Goal: Task Accomplishment & Management: Use online tool/utility

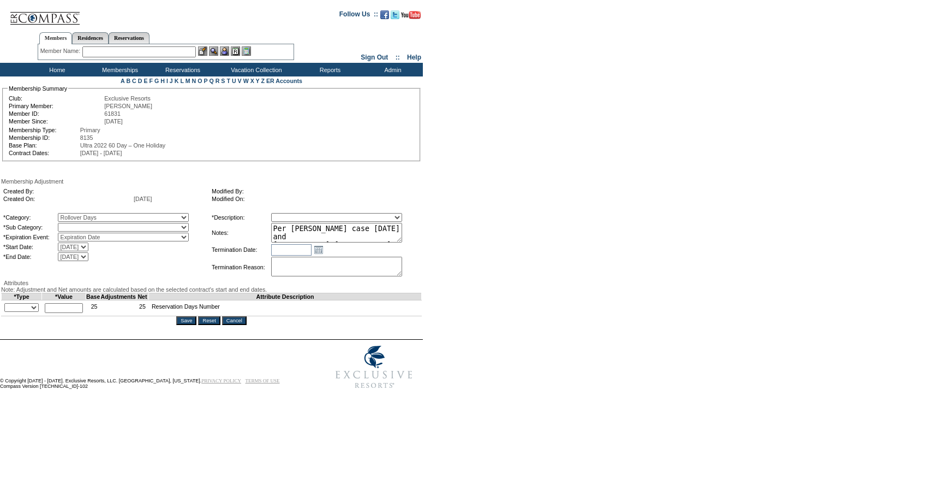
click at [97, 222] on select "A La Carte Days Contract Election Days Converted Days [MEDICAL_DATA] Other Refe…" at bounding box center [123, 217] width 131 height 9
click at [80, 215] on select "A La Carte Days Contract Election Days Converted Days [MEDICAL_DATA] Other Refe…" at bounding box center [123, 217] width 131 height 9
click at [96, 224] on select "Rollover Days" at bounding box center [123, 227] width 131 height 9
select select "782"
click at [80, 225] on select "Rollover Days" at bounding box center [123, 227] width 131 height 9
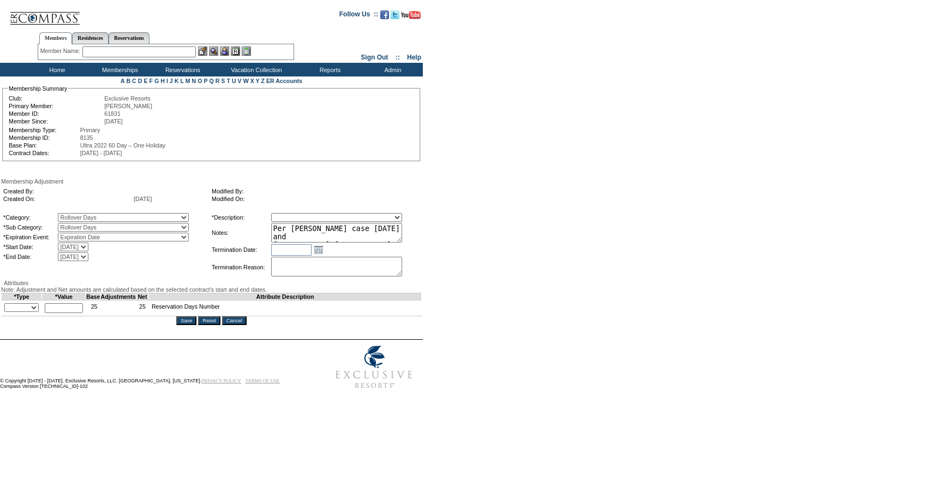
click at [318, 219] on select "Membership/Transfer Fee Adjustment Membership Fee Adjustment Add-On Fee Adjustm…" at bounding box center [336, 217] width 131 height 9
select select "275"
click at [291, 215] on select "Membership/Transfer Fee Adjustment Membership Fee Adjustment Add-On Fee Adjustm…" at bounding box center [336, 217] width 131 height 9
click at [26, 312] on select "+ - Override" at bounding box center [21, 307] width 34 height 9
select select "1"
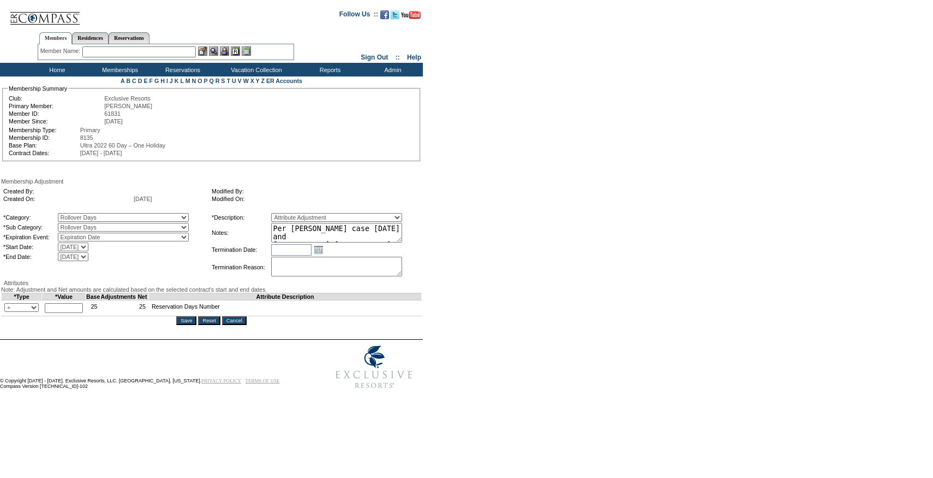
click at [7, 312] on select "+ - Override" at bounding box center [21, 307] width 34 height 9
click at [65, 313] on input "text" at bounding box center [64, 308] width 38 height 10
type input "14"
click at [192, 325] on input "Save" at bounding box center [186, 320] width 20 height 9
